Goal: Information Seeking & Learning: Learn about a topic

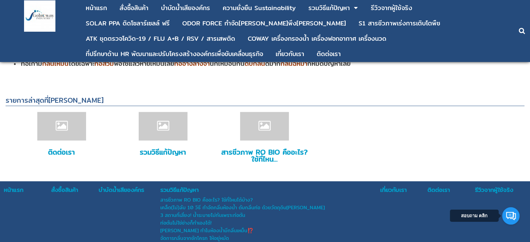
scroll to position [4131, 0]
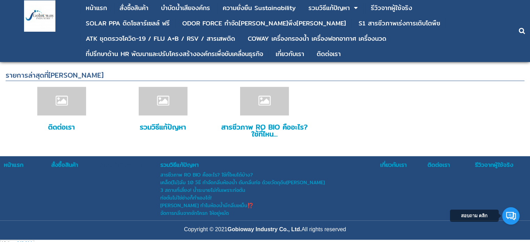
click at [123, 160] on div "บําบัดน้ำเสียองค์กร" at bounding box center [129, 164] width 61 height 9
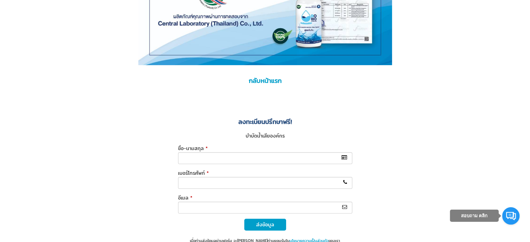
scroll to position [2946, 0]
